Goal: Task Accomplishment & Management: Complete application form

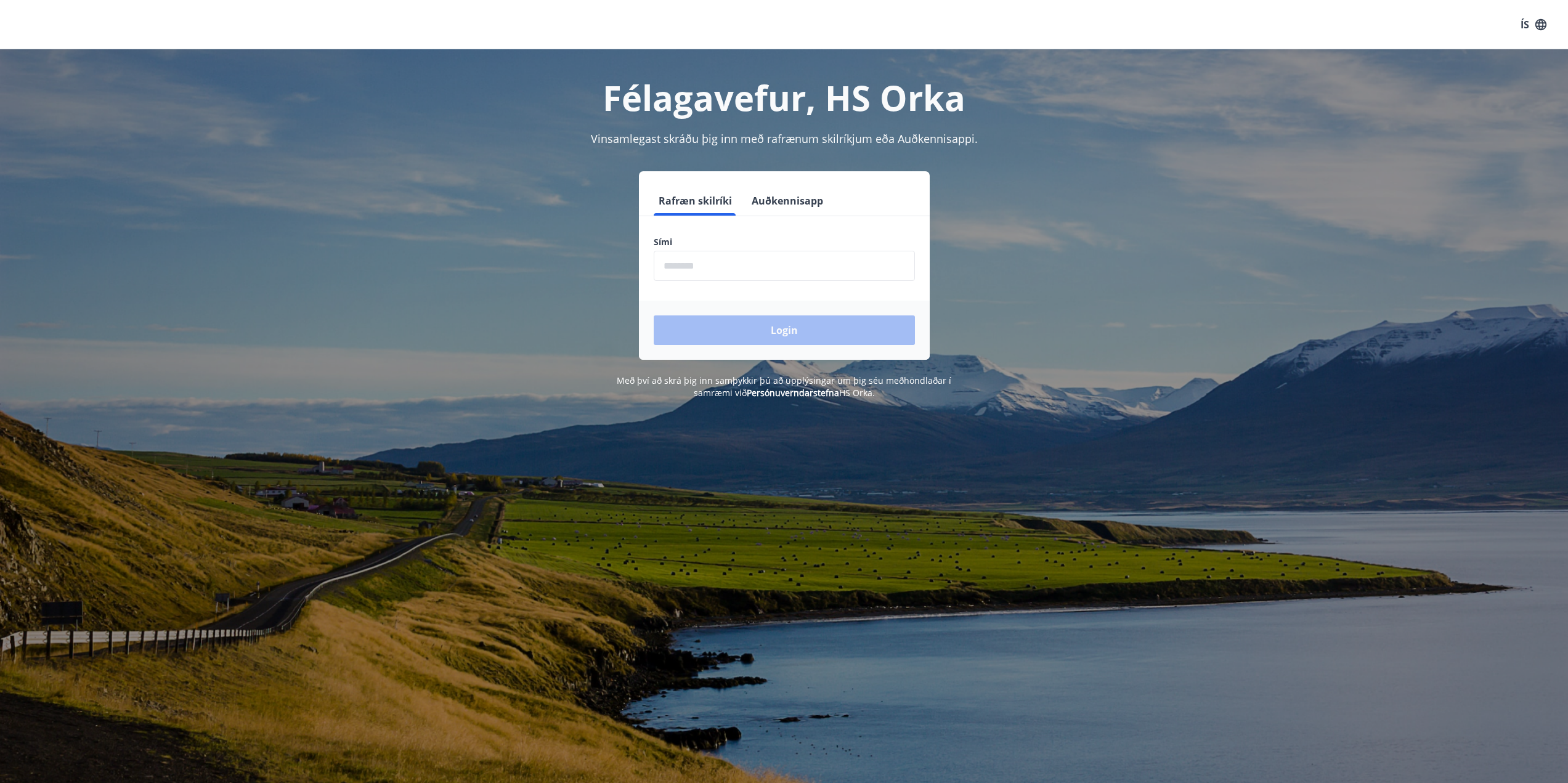
click at [727, 262] on input "phone" at bounding box center [784, 265] width 261 height 30
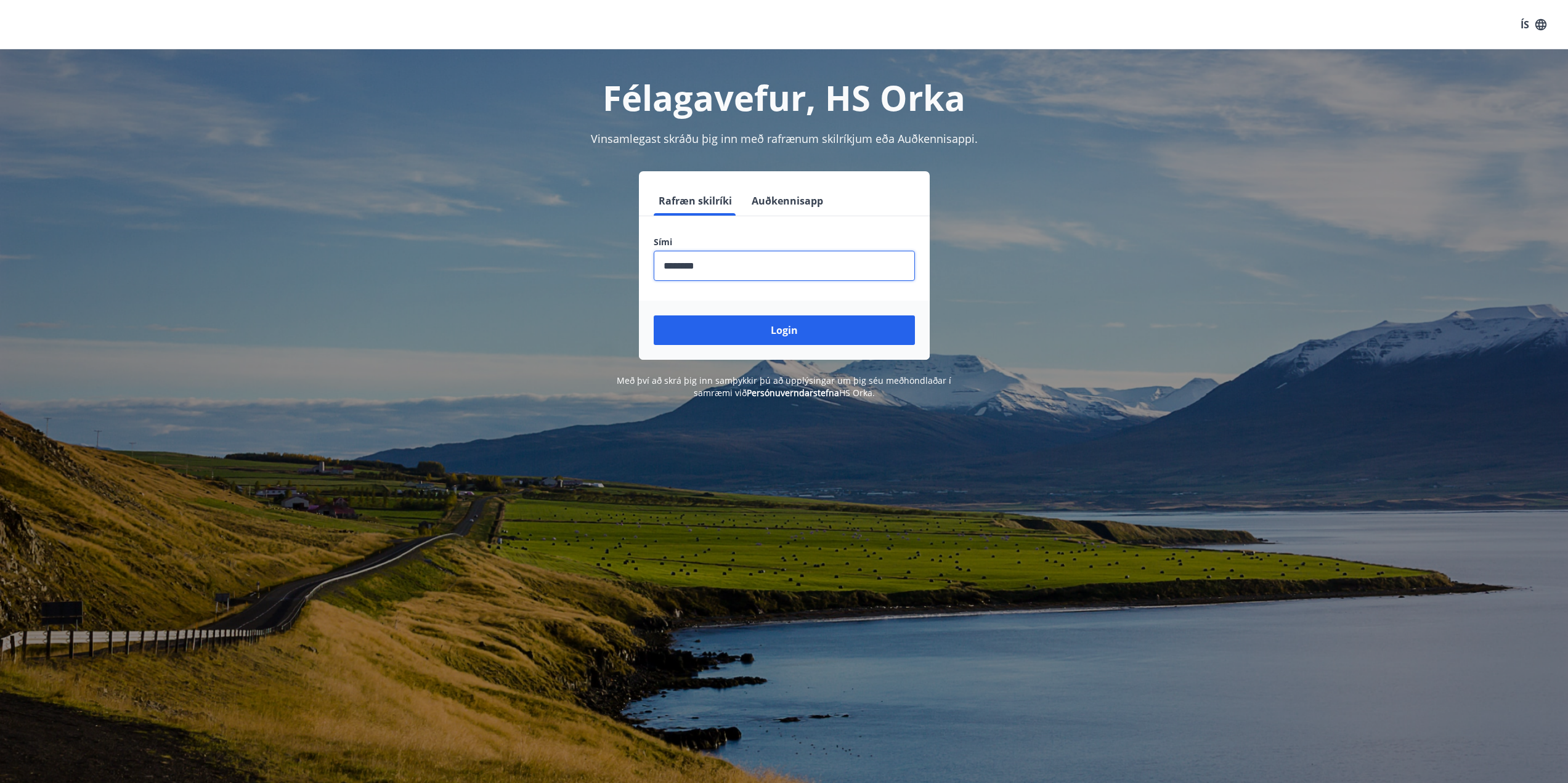
type input "********"
click at [801, 334] on button "Login" at bounding box center [784, 330] width 261 height 29
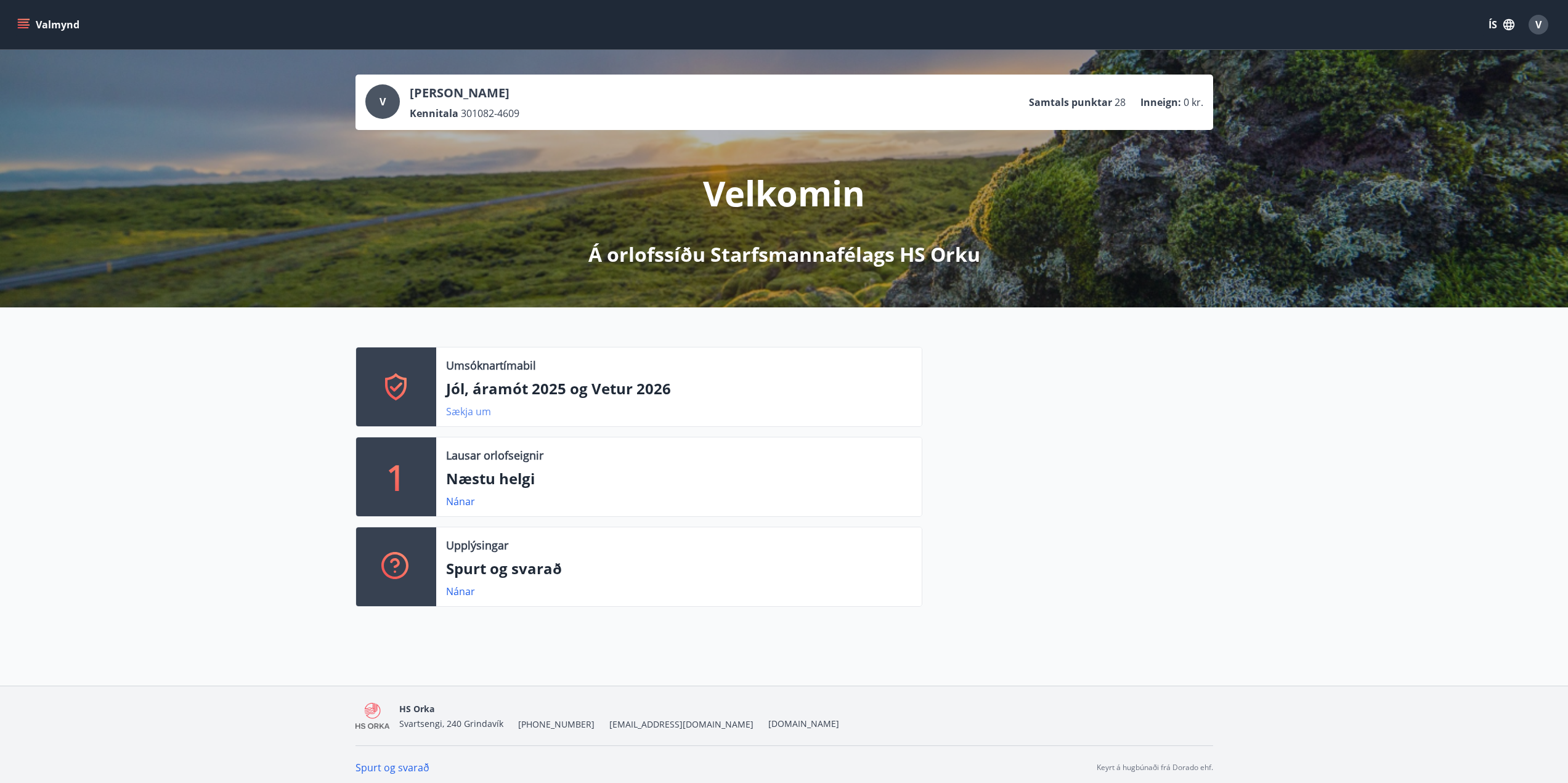
click at [473, 414] on link "Sækja um" at bounding box center [468, 411] width 45 height 13
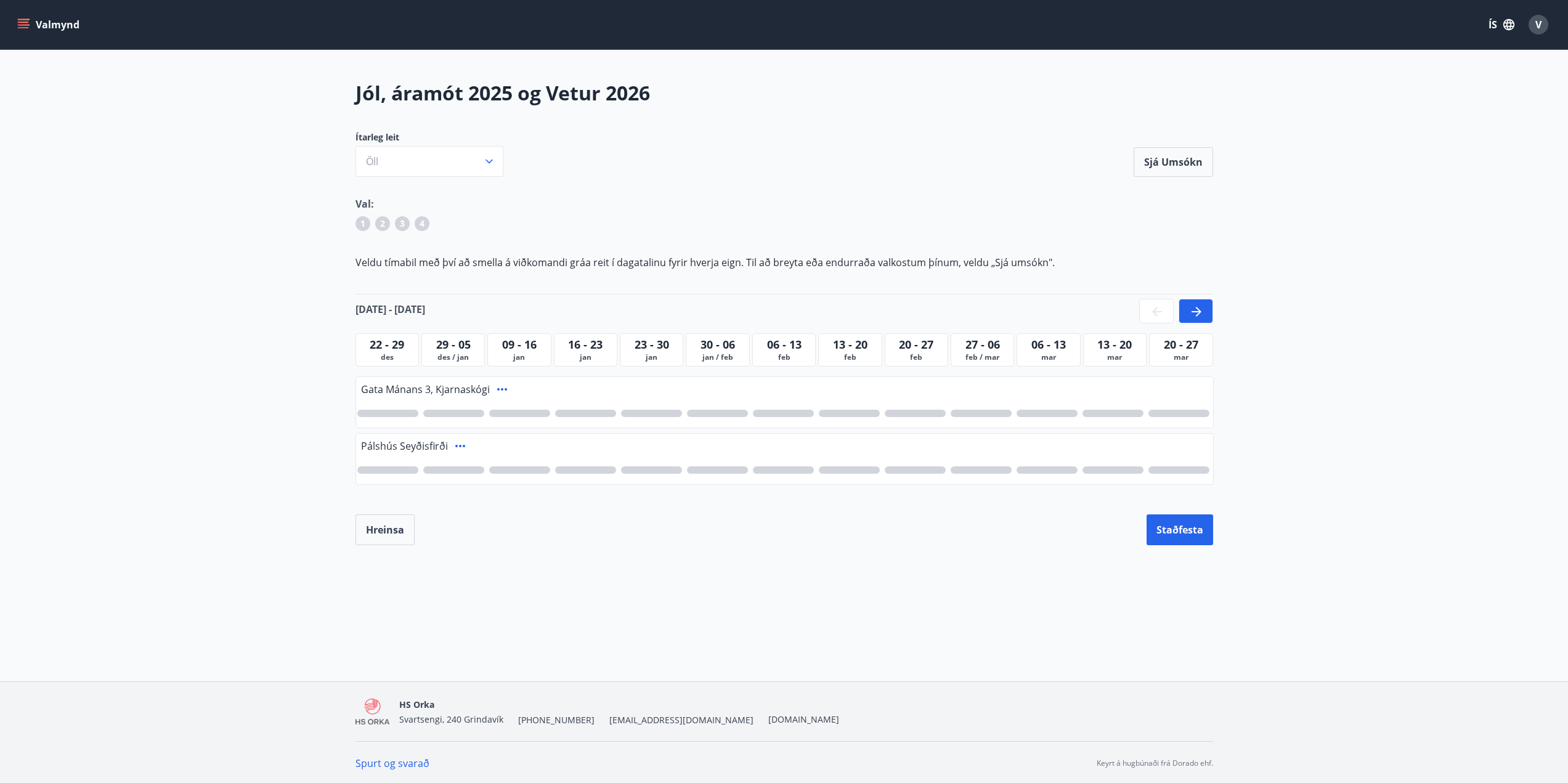
click at [391, 354] on span "des" at bounding box center [387, 357] width 57 height 10
click at [1188, 311] on div at bounding box center [1196, 312] width 34 height 25
click at [1149, 311] on icon at bounding box center [1157, 312] width 15 height 15
click at [1149, 311] on div at bounding box center [1176, 312] width 74 height 25
click at [384, 347] on span "22 - 29" at bounding box center [386, 345] width 34 height 15
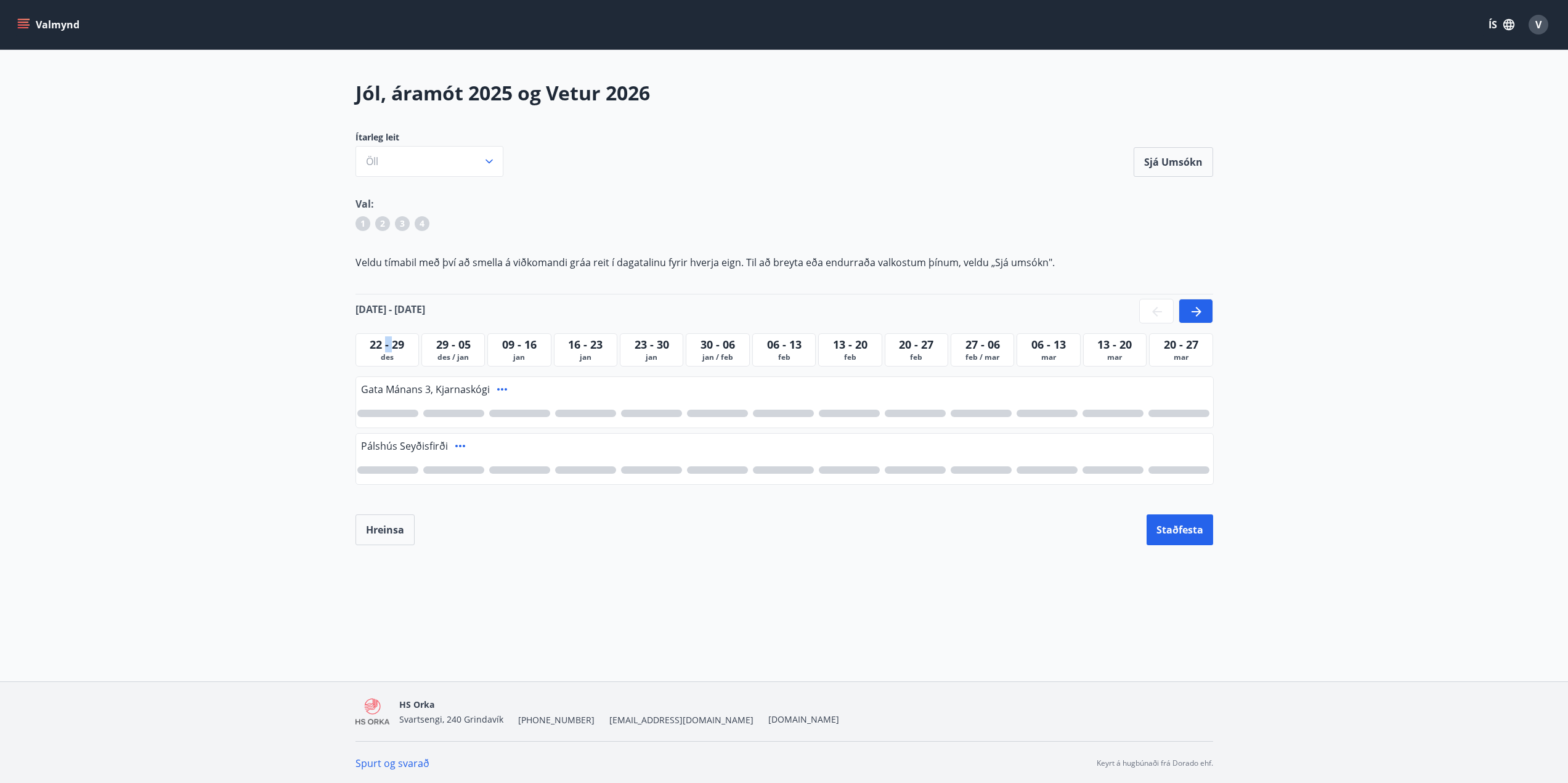
click at [384, 347] on span "22 - 29" at bounding box center [386, 345] width 34 height 15
click at [408, 164] on button "Öll" at bounding box center [430, 161] width 148 height 31
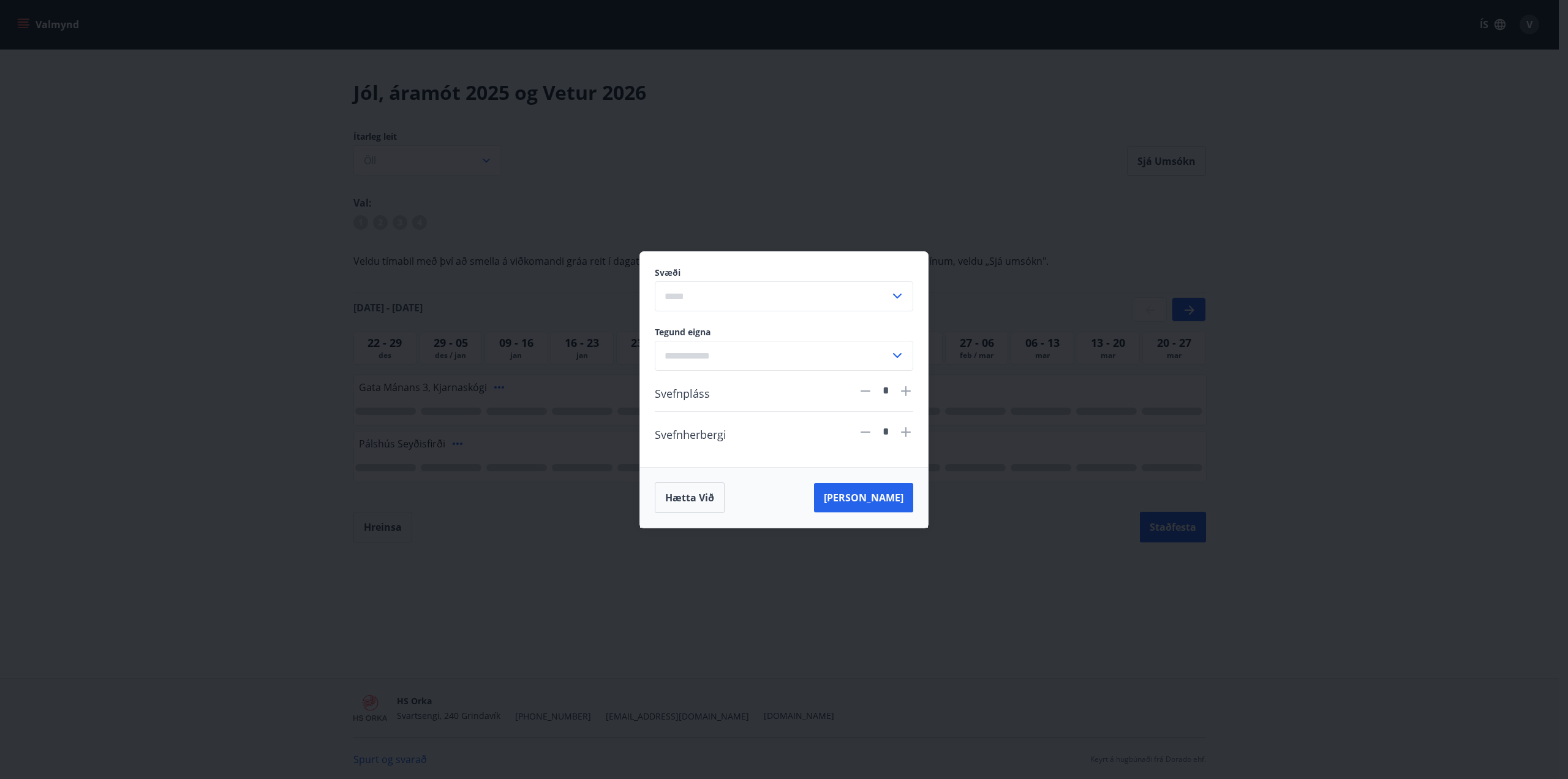
drag, startPoint x: 140, startPoint y: 425, endPoint x: 148, endPoint y: 422, distance: 8.5
click at [142, 425] on div "Svæði ​ Tegund eigna ​ Svefnpláss * Svefnherbergi * Hætta við [PERSON_NAME]" at bounding box center [784, 390] width 1568 height 779
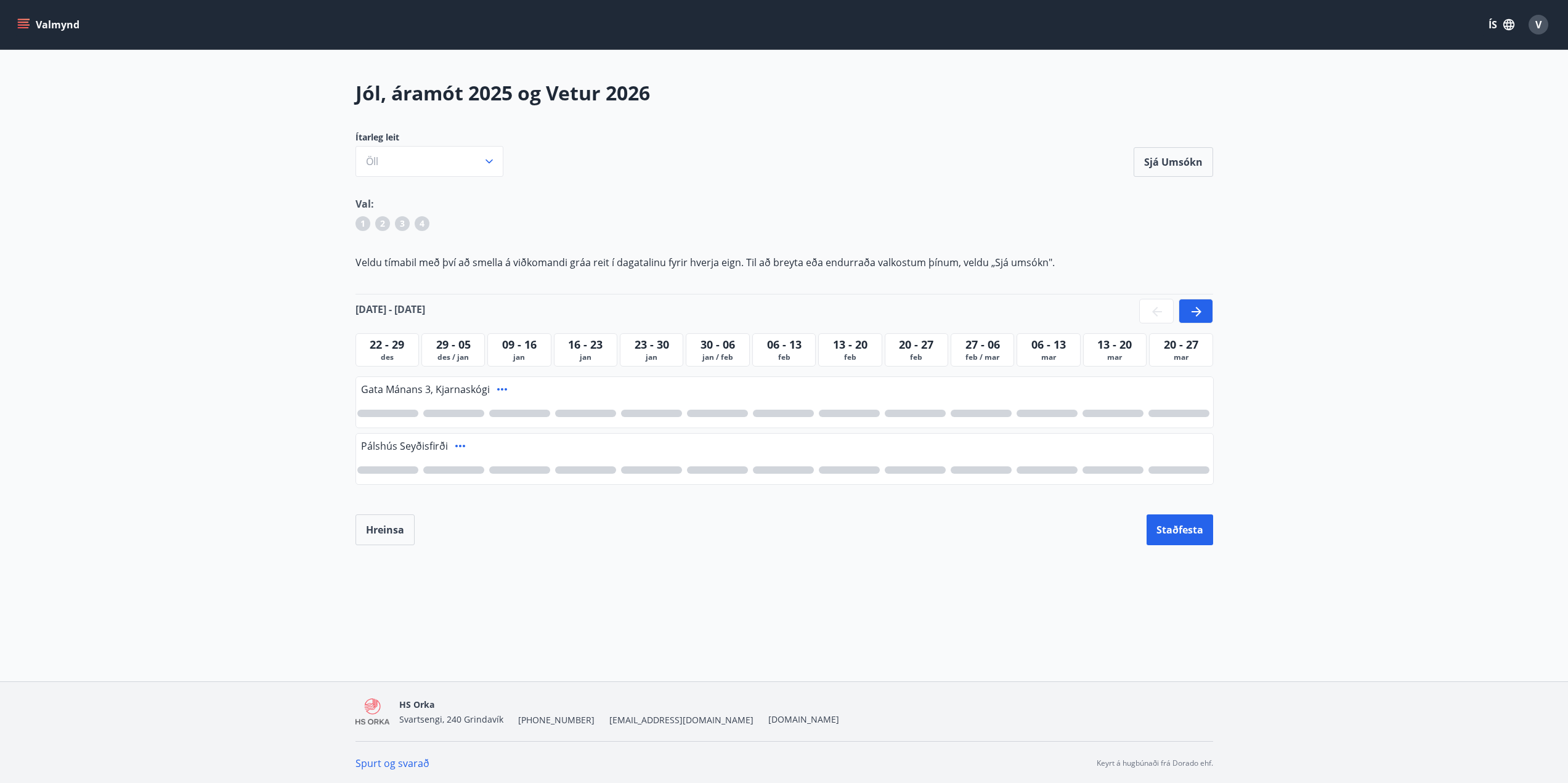
click at [457, 353] on span "des / jan" at bounding box center [453, 357] width 57 height 10
drag, startPoint x: 515, startPoint y: 353, endPoint x: 525, endPoint y: 352, distance: 10.0
click at [516, 353] on span "jan" at bounding box center [519, 357] width 57 height 10
click at [501, 389] on icon at bounding box center [502, 389] width 15 height 15
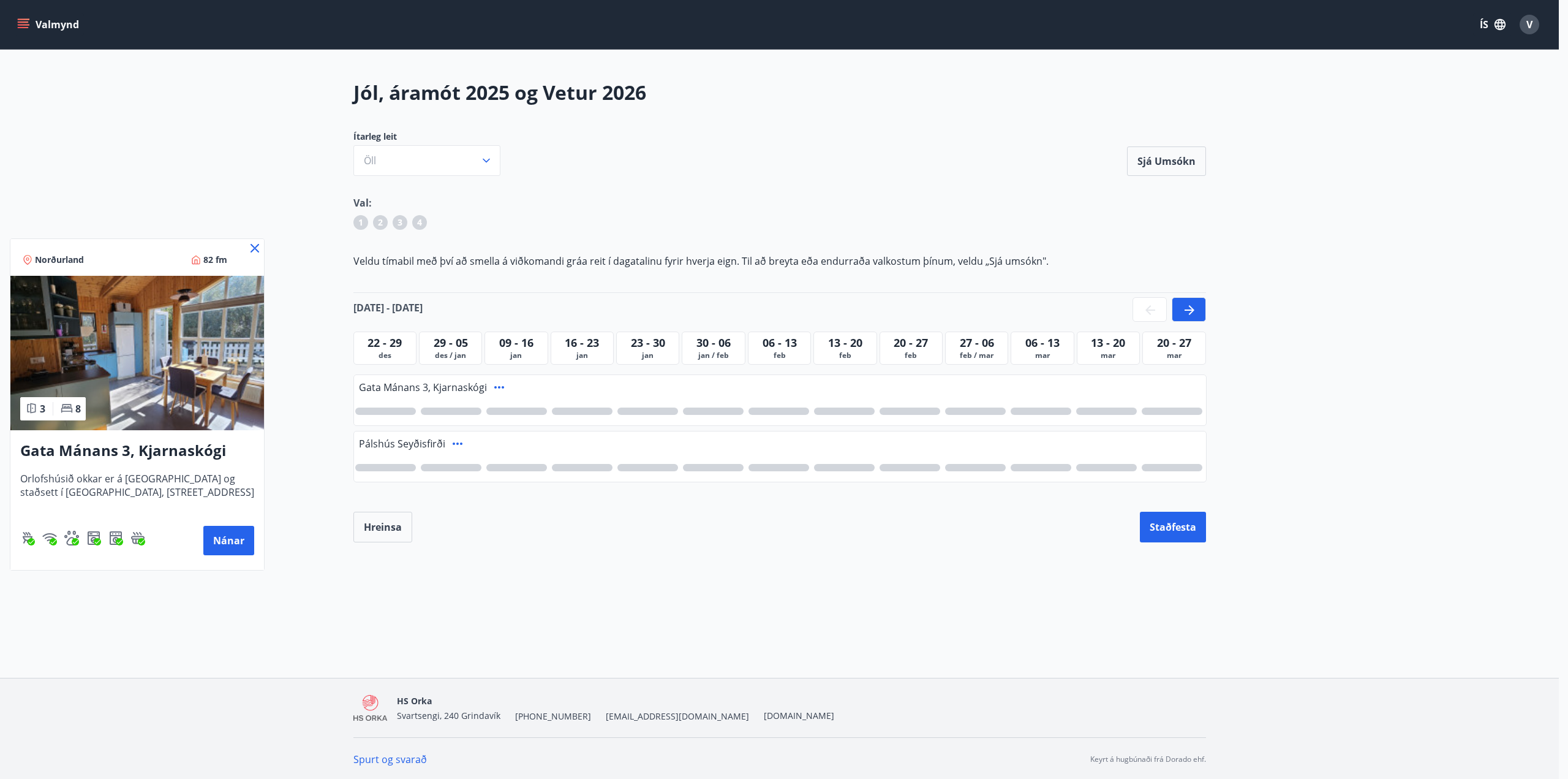
click at [254, 247] on icon at bounding box center [255, 248] width 9 height 9
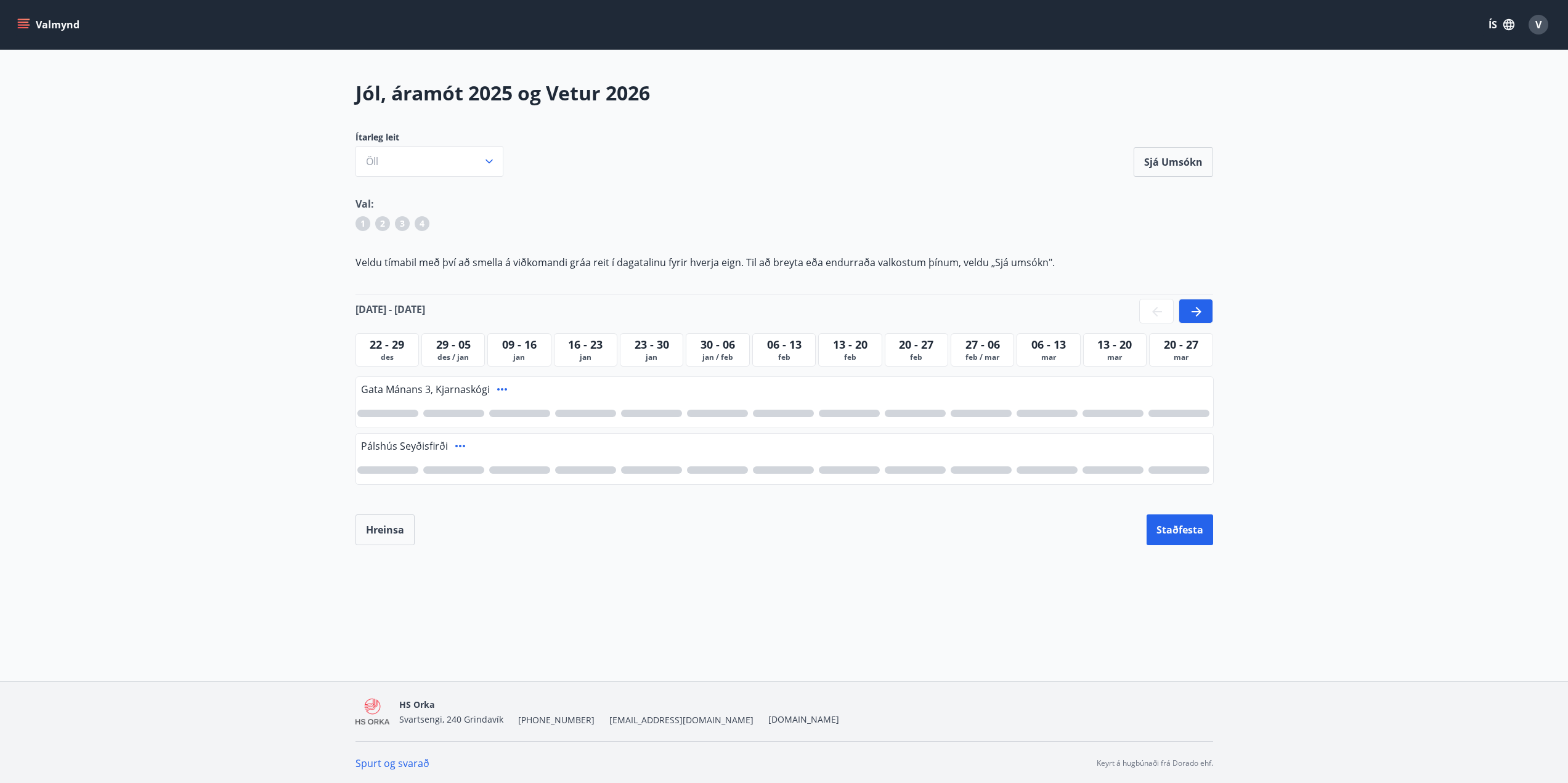
click at [456, 413] on div at bounding box center [453, 413] width 61 height 7
click at [391, 342] on span "22 - 29" at bounding box center [386, 345] width 34 height 15
click at [455, 411] on span "1" at bounding box center [454, 413] width 6 height 13
click at [394, 412] on div at bounding box center [387, 413] width 61 height 7
click at [1198, 308] on icon at bounding box center [1196, 312] width 15 height 15
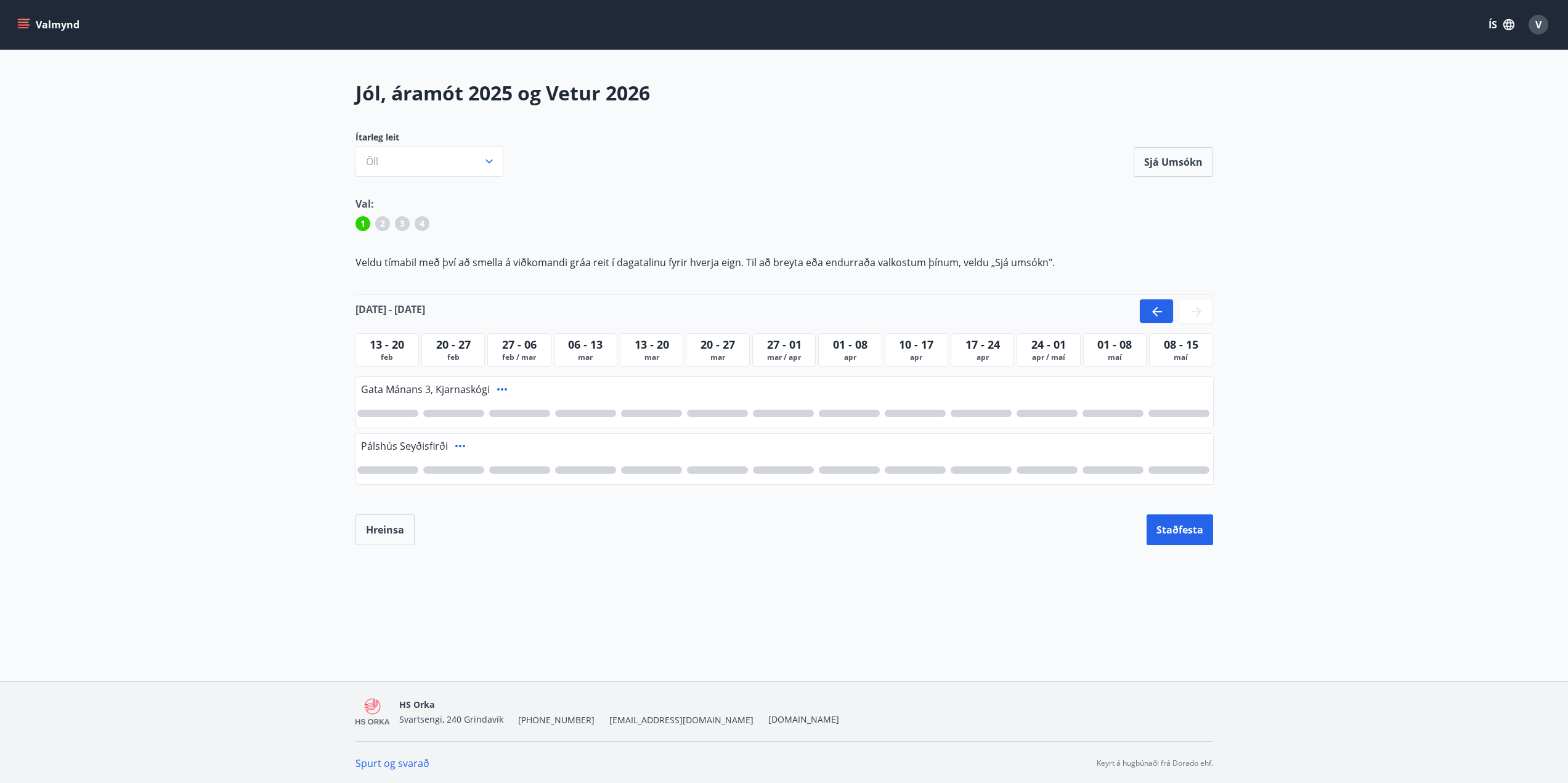
click at [1149, 306] on icon at bounding box center [1157, 312] width 15 height 15
click at [18, 25] on icon "menu" at bounding box center [24, 25] width 13 height 1
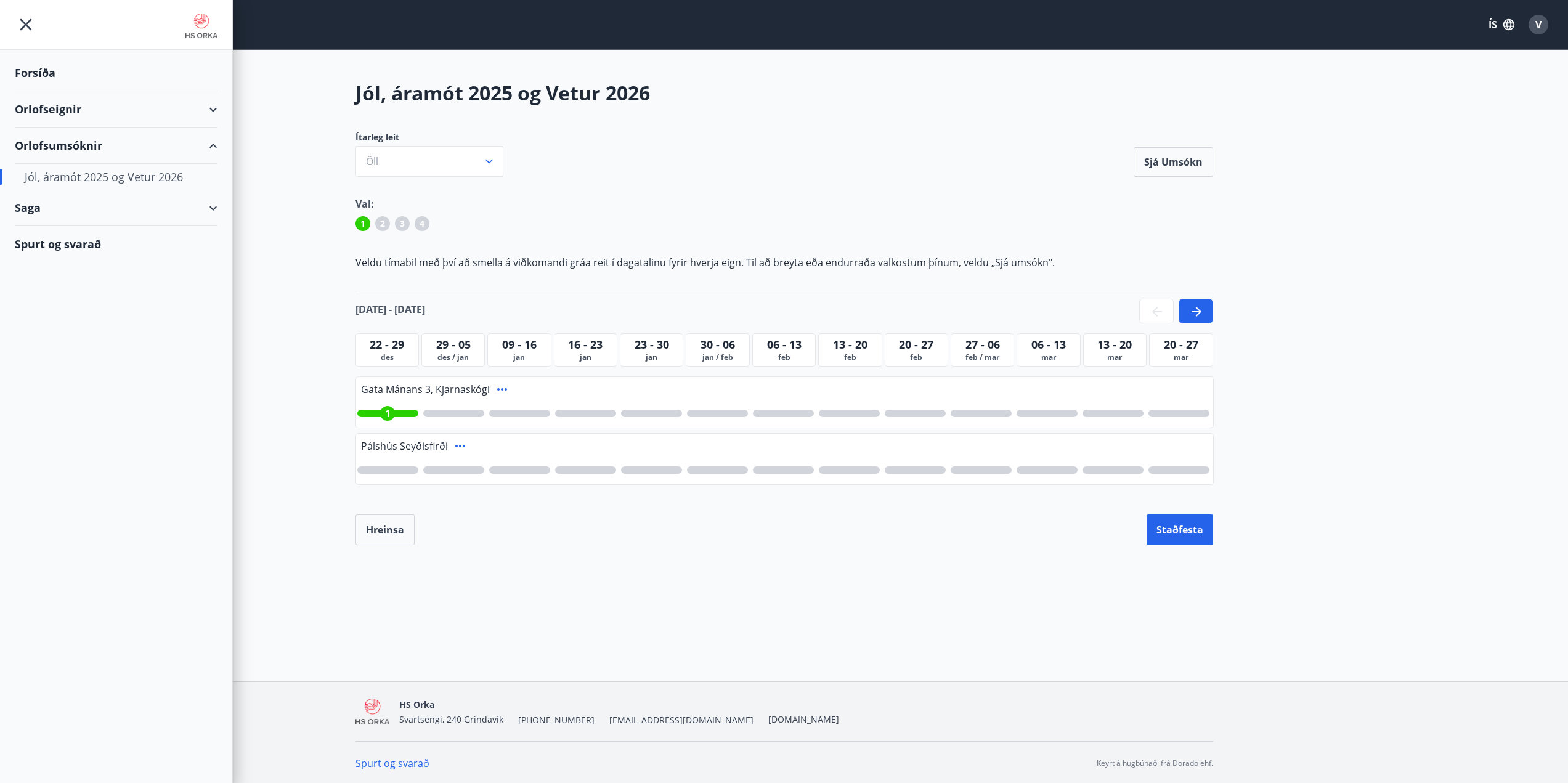
click at [55, 76] on div "Forsíða" at bounding box center [116, 73] width 202 height 37
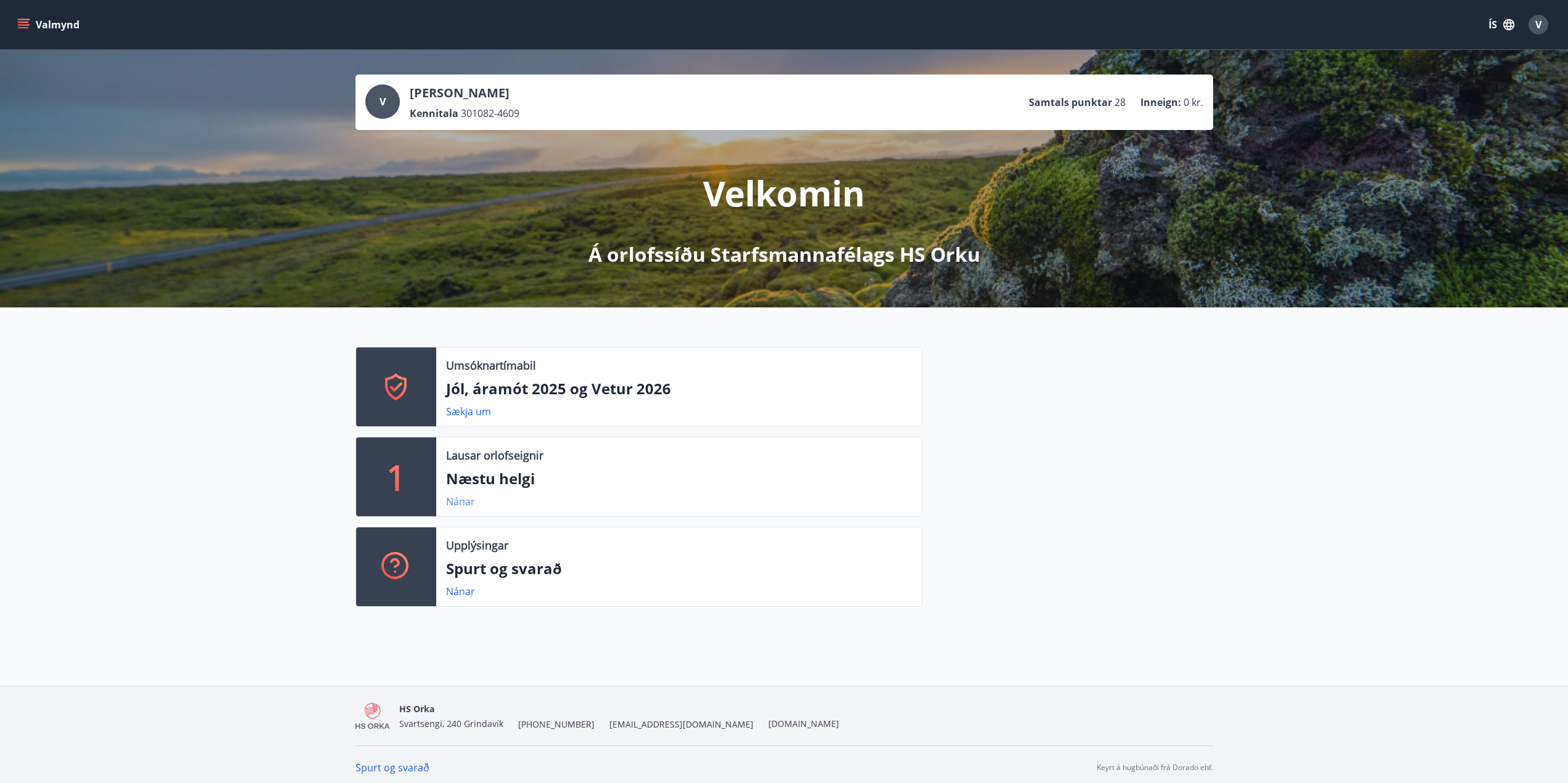
click at [449, 500] on link "Nánar" at bounding box center [460, 501] width 29 height 13
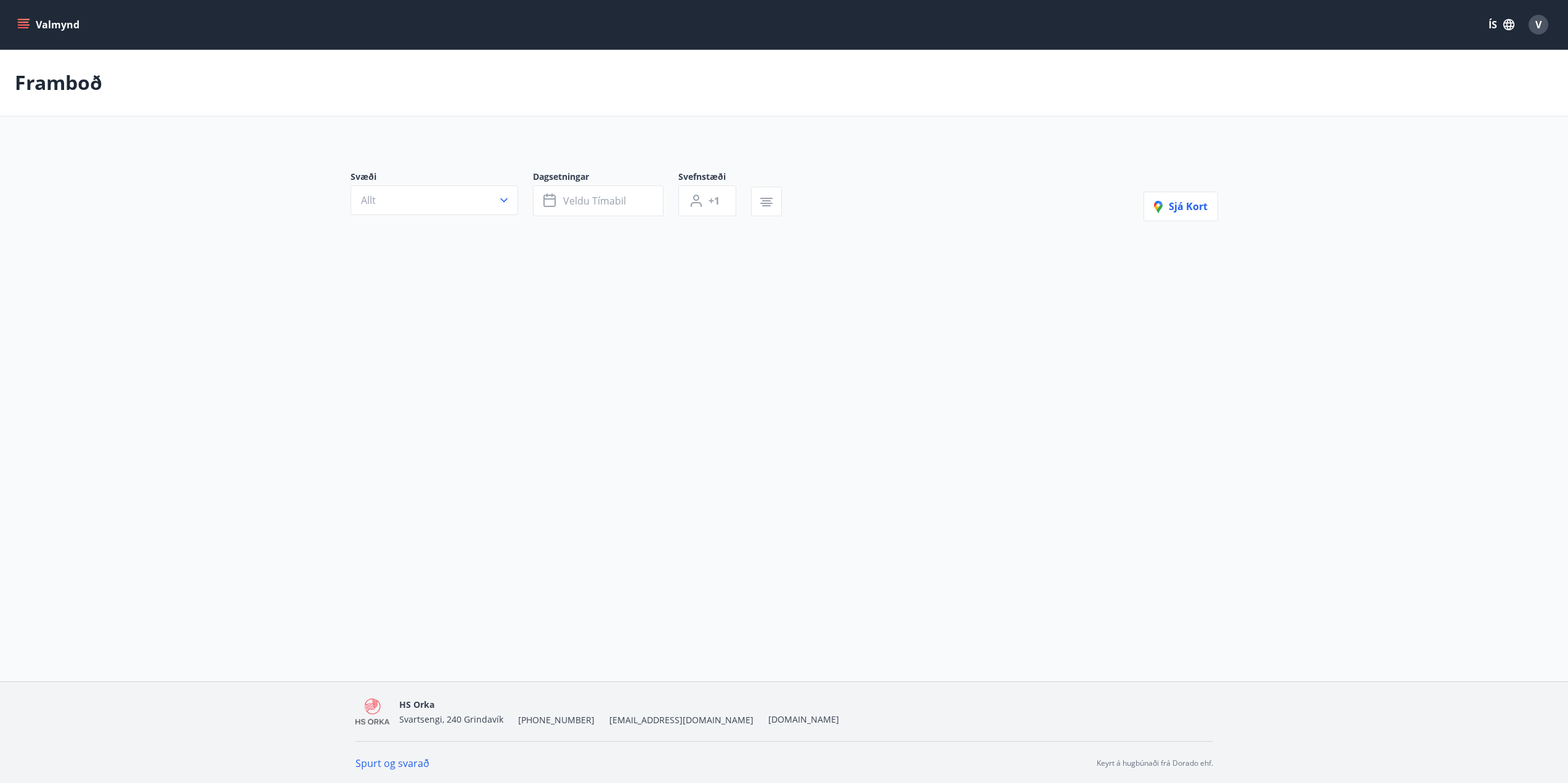
type input "*"
